Goal: Task Accomplishment & Management: Manage account settings

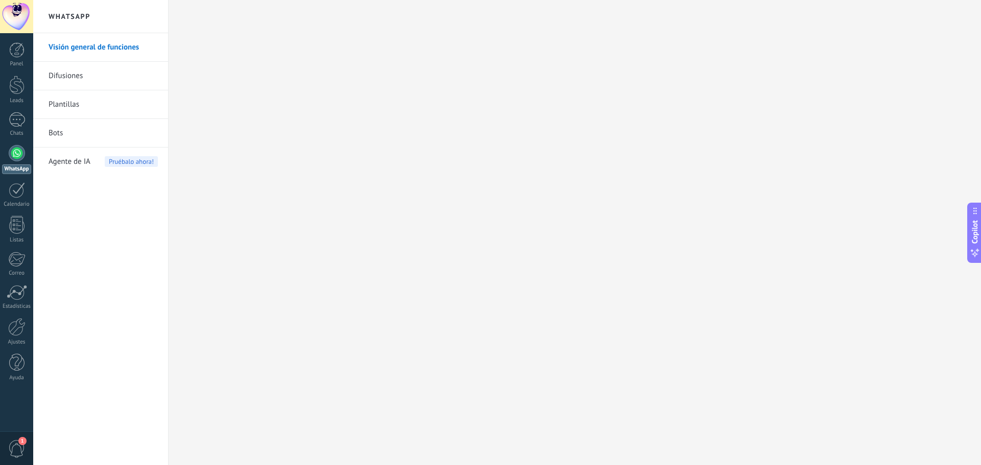
click at [77, 75] on link "Difusiones" at bounding box center [103, 76] width 109 height 29
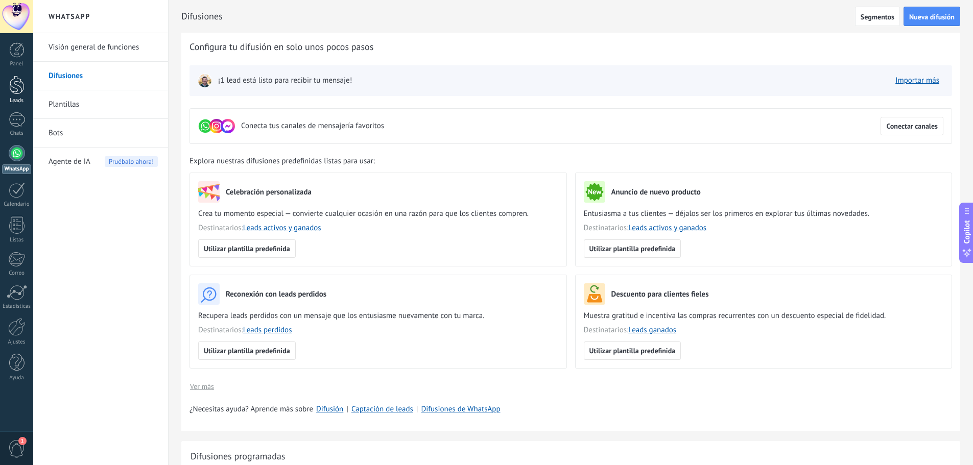
click at [15, 88] on div at bounding box center [16, 85] width 15 height 19
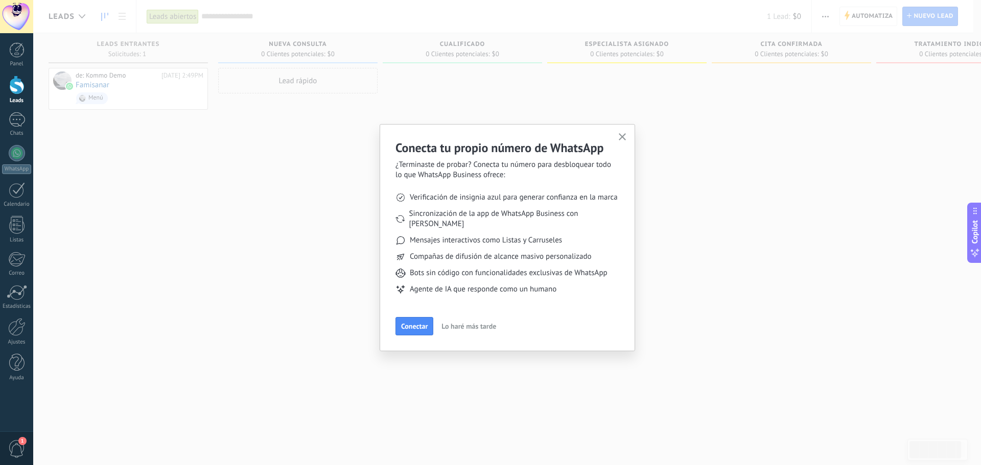
click at [619, 136] on icon "button" at bounding box center [623, 137] width 8 height 8
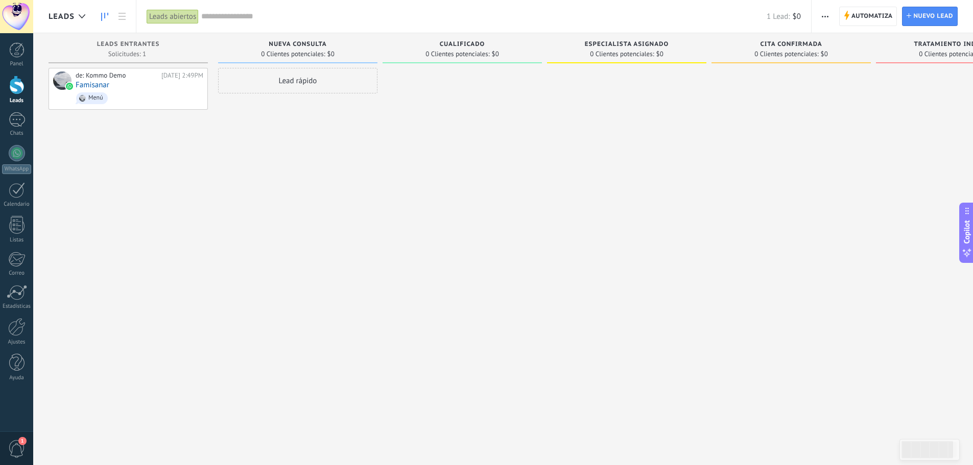
click at [824, 20] on span "button" at bounding box center [825, 16] width 7 height 19
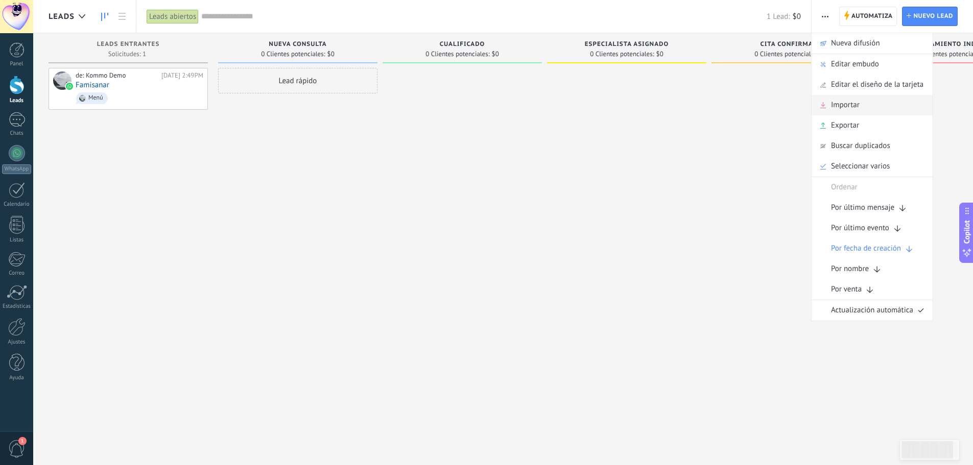
click at [843, 102] on span "Importar" at bounding box center [845, 105] width 29 height 20
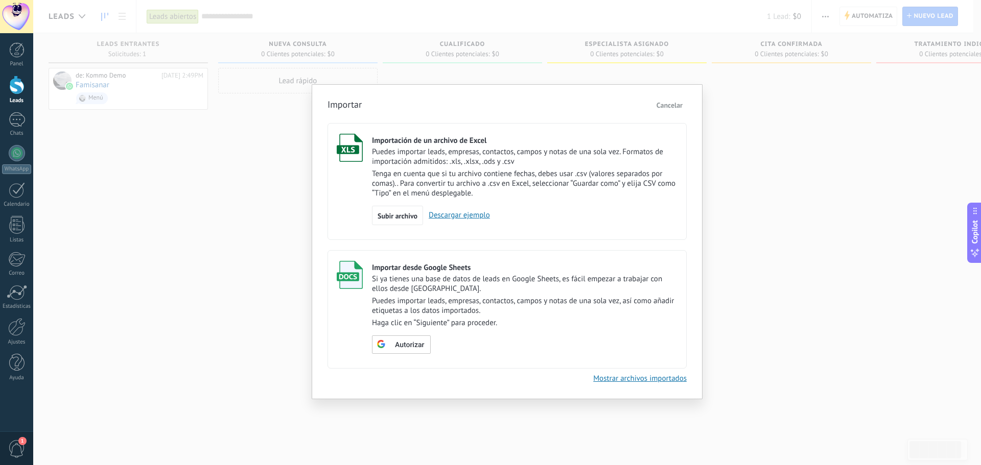
click at [460, 216] on link "Descargar ejemplo" at bounding box center [456, 215] width 67 height 10
click at [165, 122] on div "Importar Cancelar Importación de un archivo de Excel Puedes importar leads, emp…" at bounding box center [507, 232] width 948 height 465
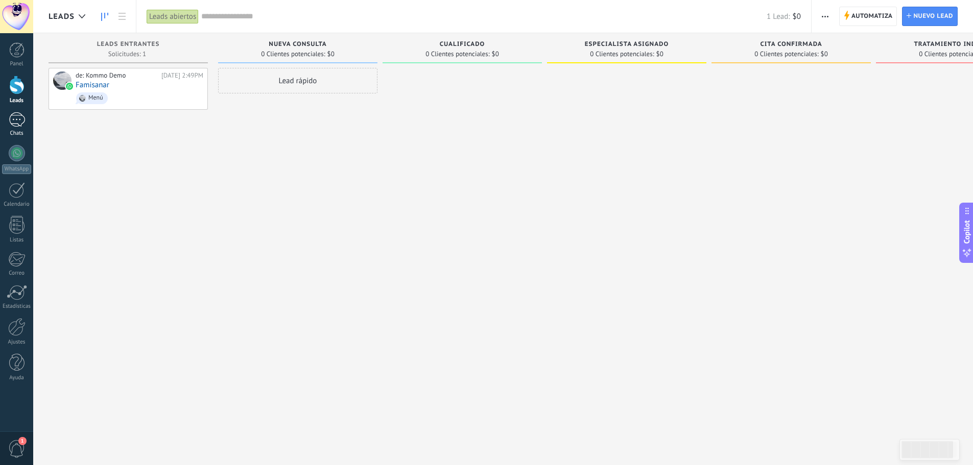
click at [18, 128] on link "Chats" at bounding box center [16, 124] width 33 height 25
